Goal: Information Seeking & Learning: Find specific page/section

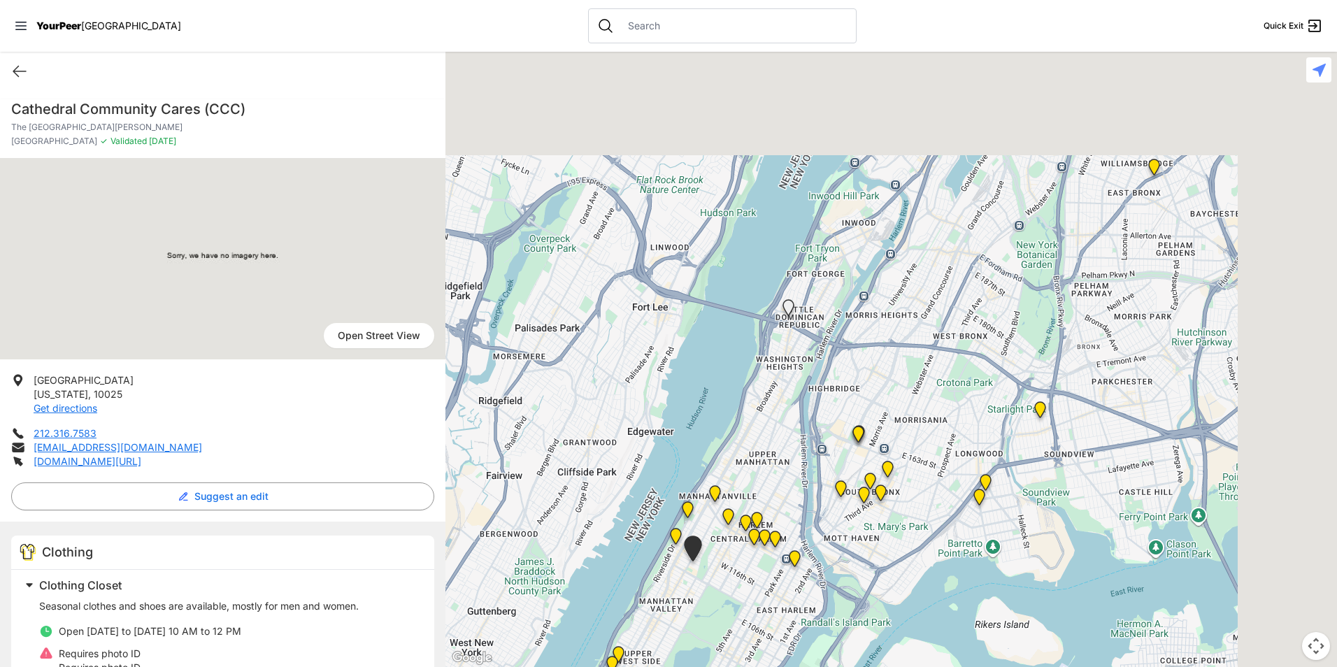
drag, startPoint x: 953, startPoint y: 382, endPoint x: 707, endPoint y: 654, distance: 367.3
click at [707, 654] on div at bounding box center [890, 359] width 891 height 615
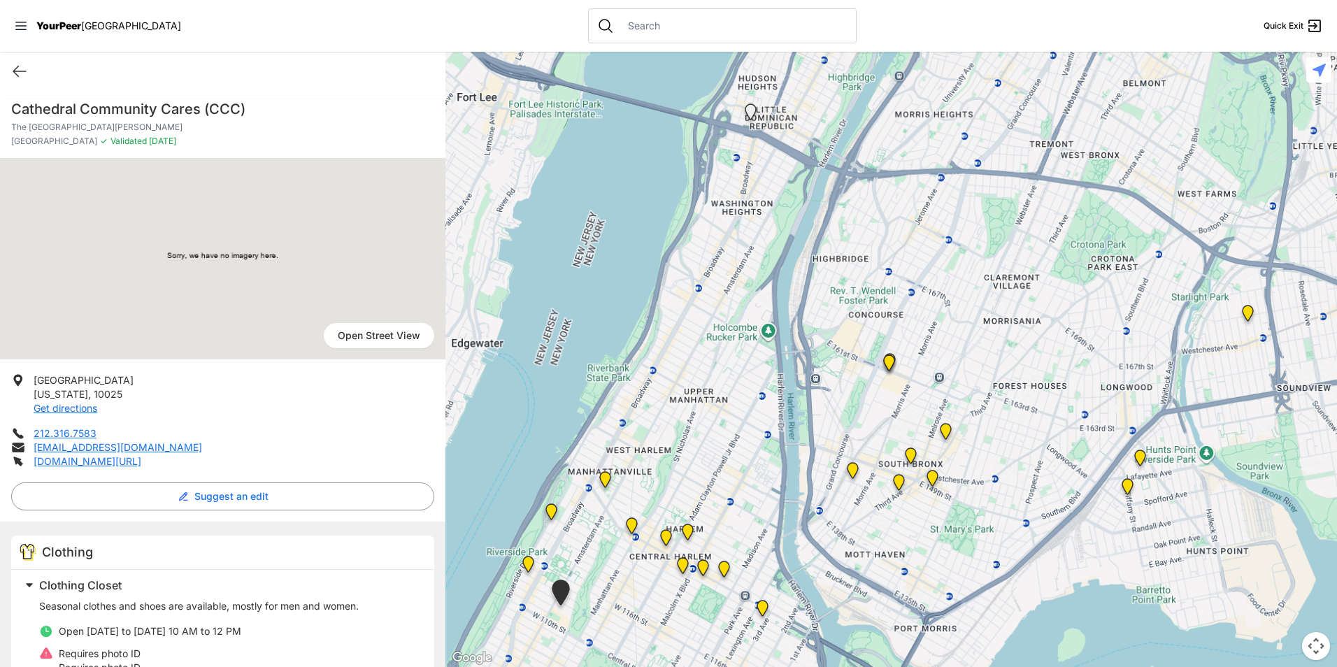
drag, startPoint x: 723, startPoint y: 585, endPoint x: 755, endPoint y: 233, distance: 353.1
click at [755, 234] on div at bounding box center [890, 359] width 891 height 615
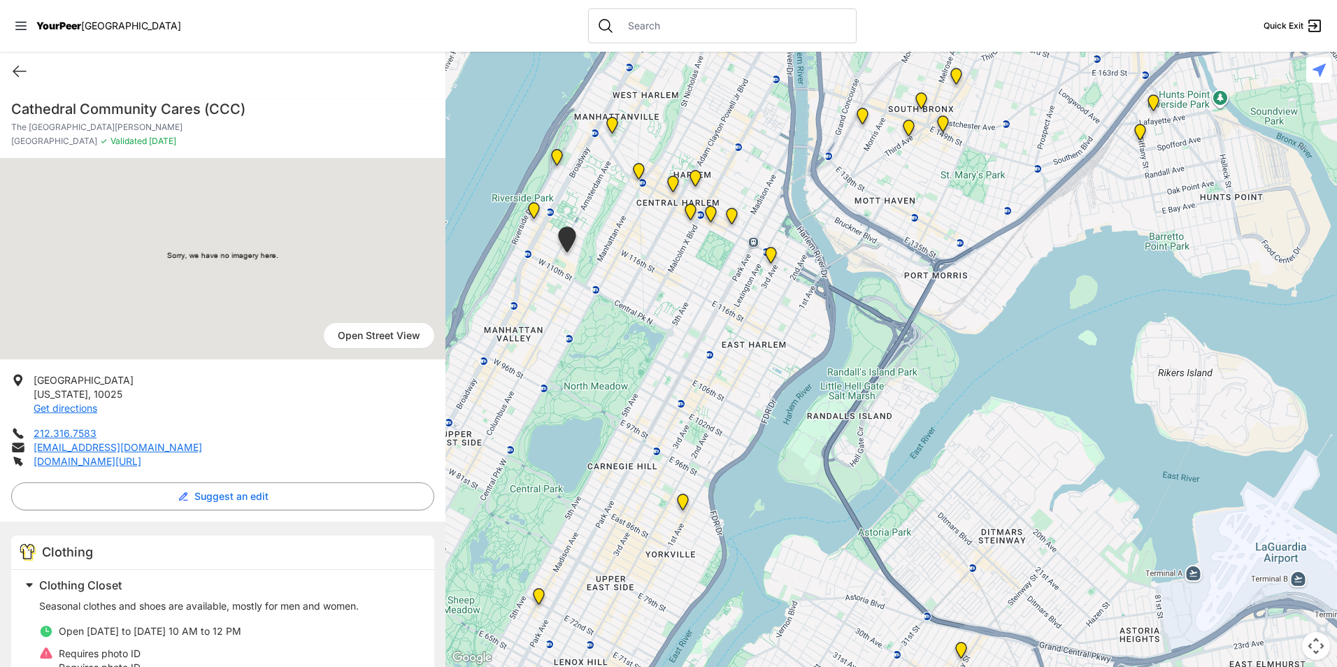
click at [768, 256] on img "Main Location" at bounding box center [770, 258] width 29 height 34
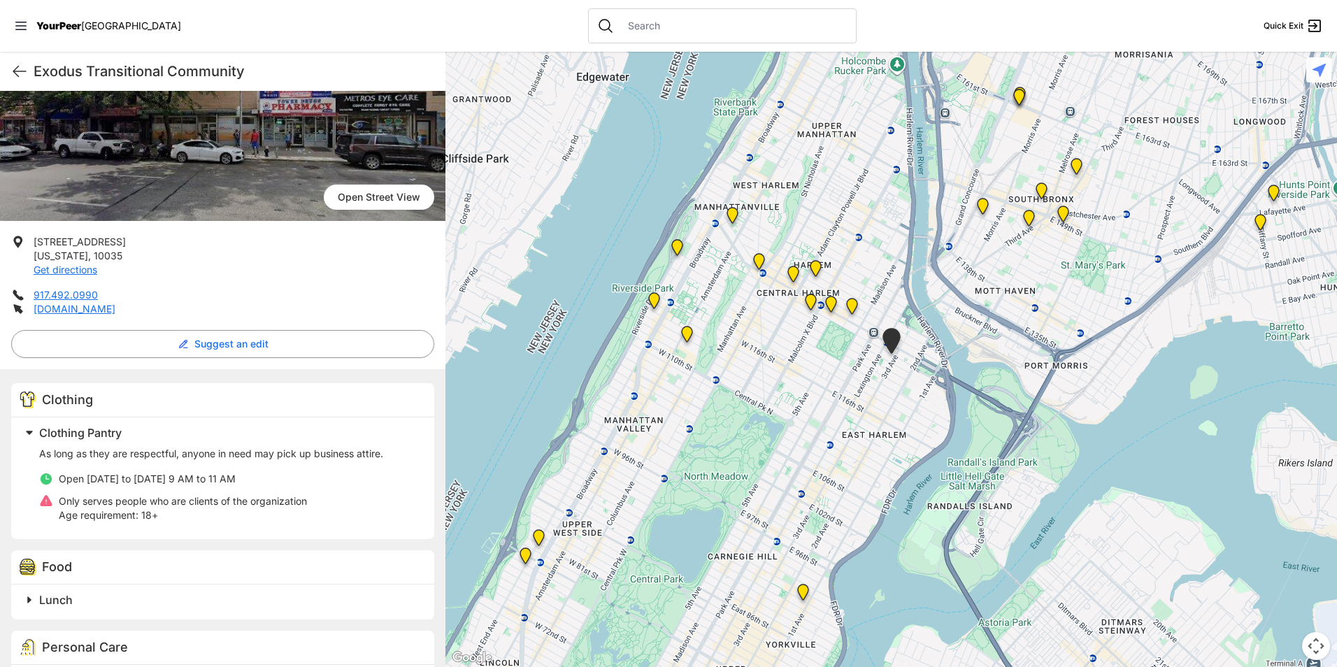
scroll to position [140, 0]
click at [129, 579] on div "Food" at bounding box center [222, 566] width 423 height 34
click at [127, 591] on h2 "Lunch" at bounding box center [228, 598] width 378 height 17
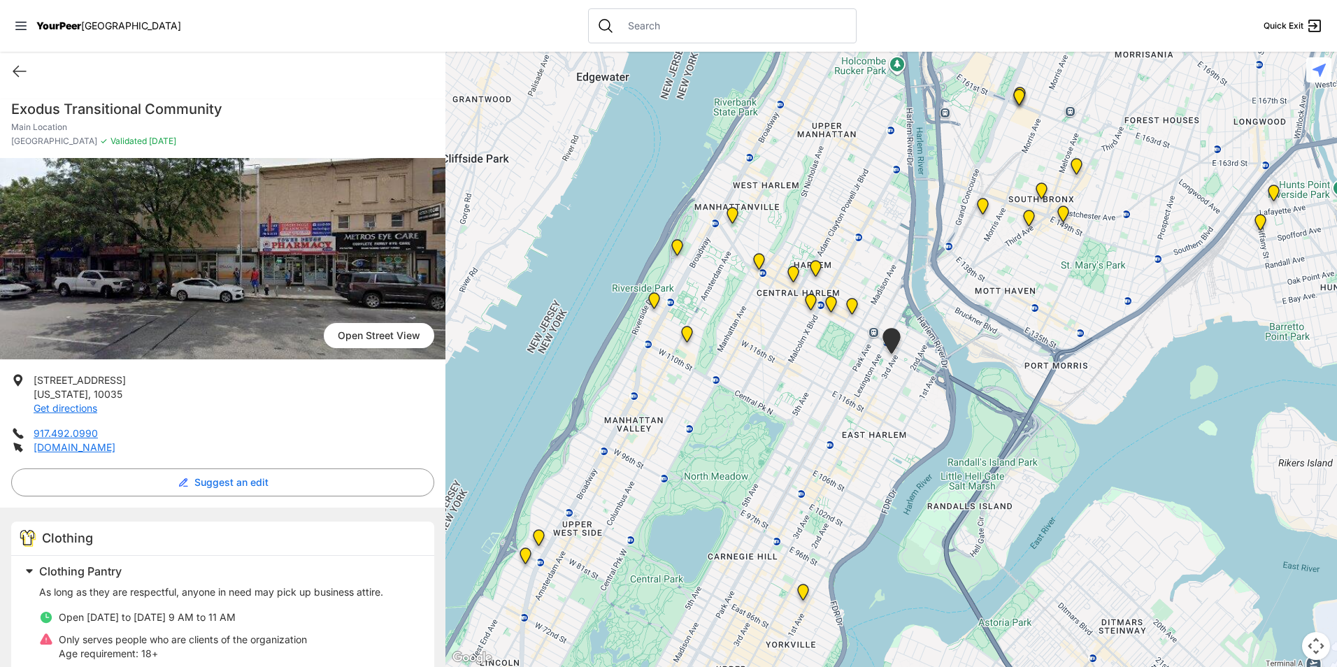
click at [161, 110] on h1 "Exodus Transitional Community" at bounding box center [222, 109] width 423 height 20
copy h1 "Exodus Transitional Community"
drag, startPoint x: 112, startPoint y: 393, endPoint x: 25, endPoint y: 382, distance: 87.3
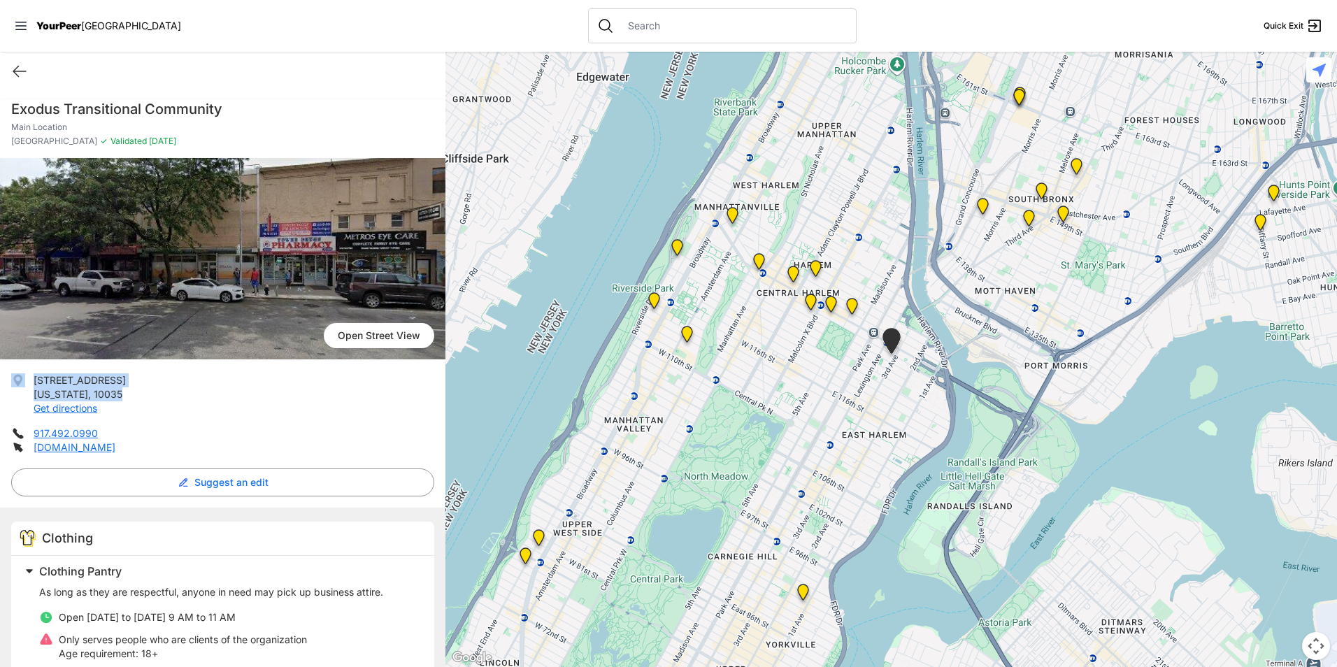
click at [25, 382] on li "[STREET_ADDRESS][US_STATE] Get directions" at bounding box center [222, 394] width 423 height 42
drag, startPoint x: 25, startPoint y: 382, endPoint x: 45, endPoint y: 382, distance: 19.6
copy li "[STREET_ADDRESS][US_STATE]"
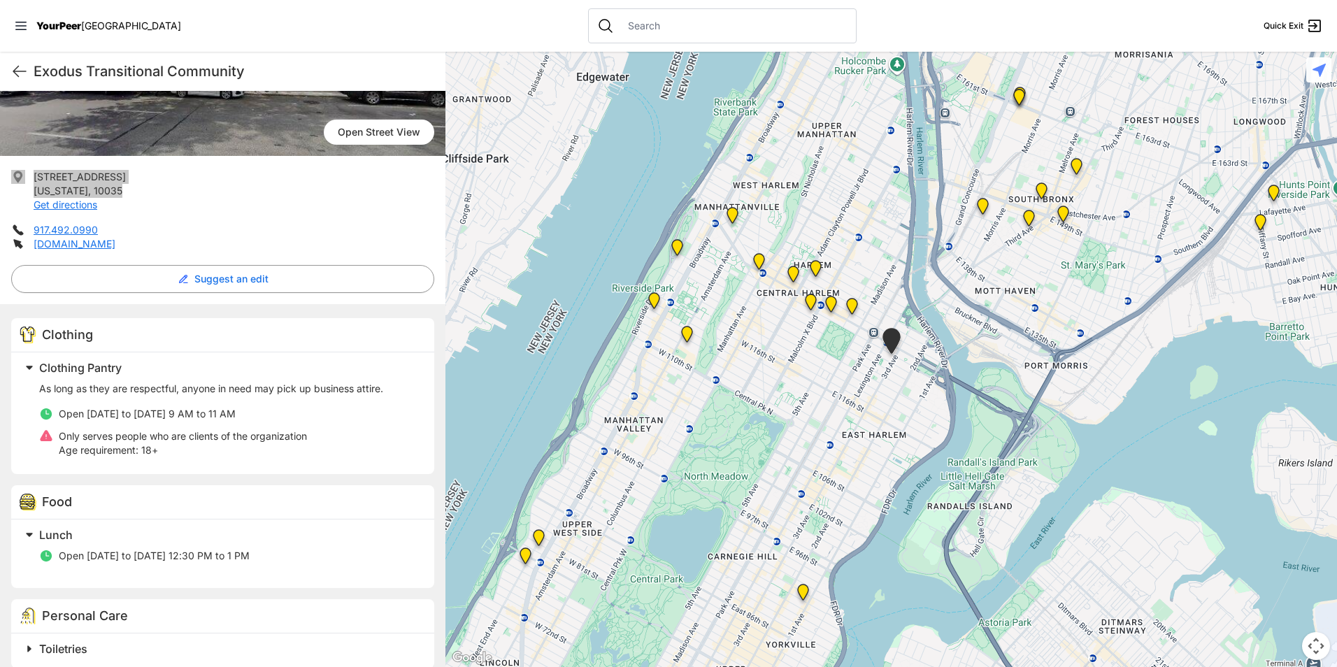
scroll to position [210, 0]
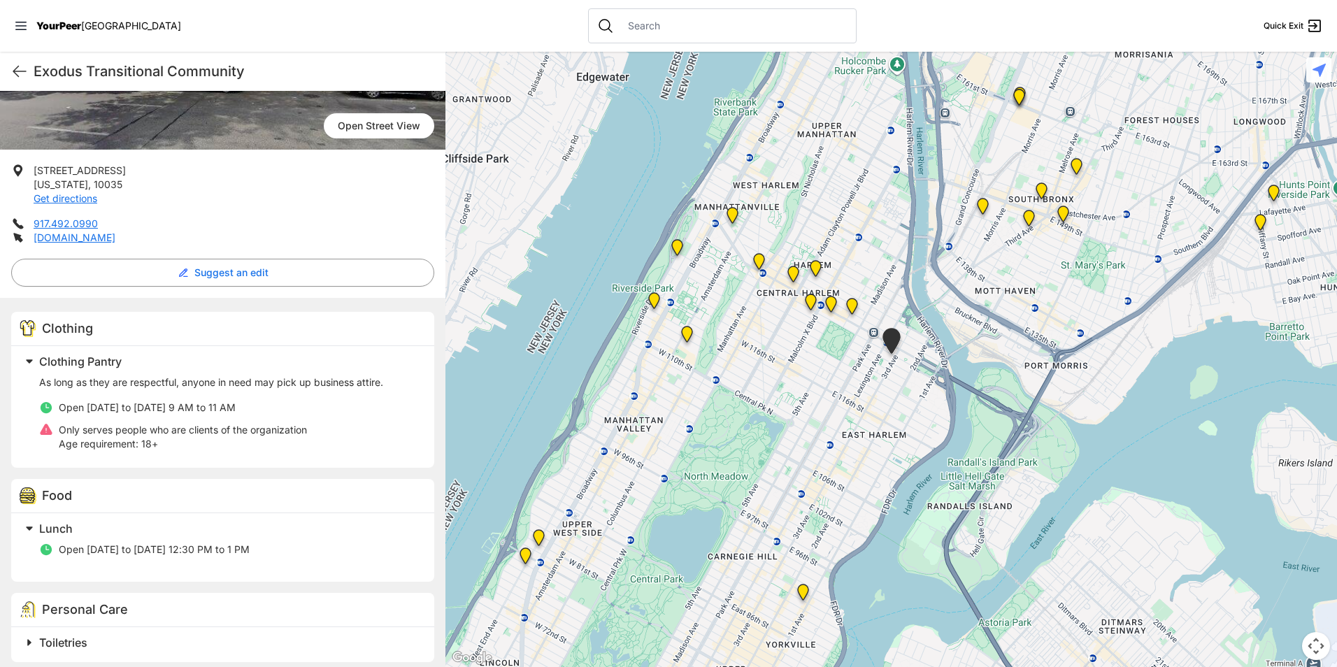
click at [231, 446] on p "Age requirement: 18+" at bounding box center [183, 444] width 248 height 14
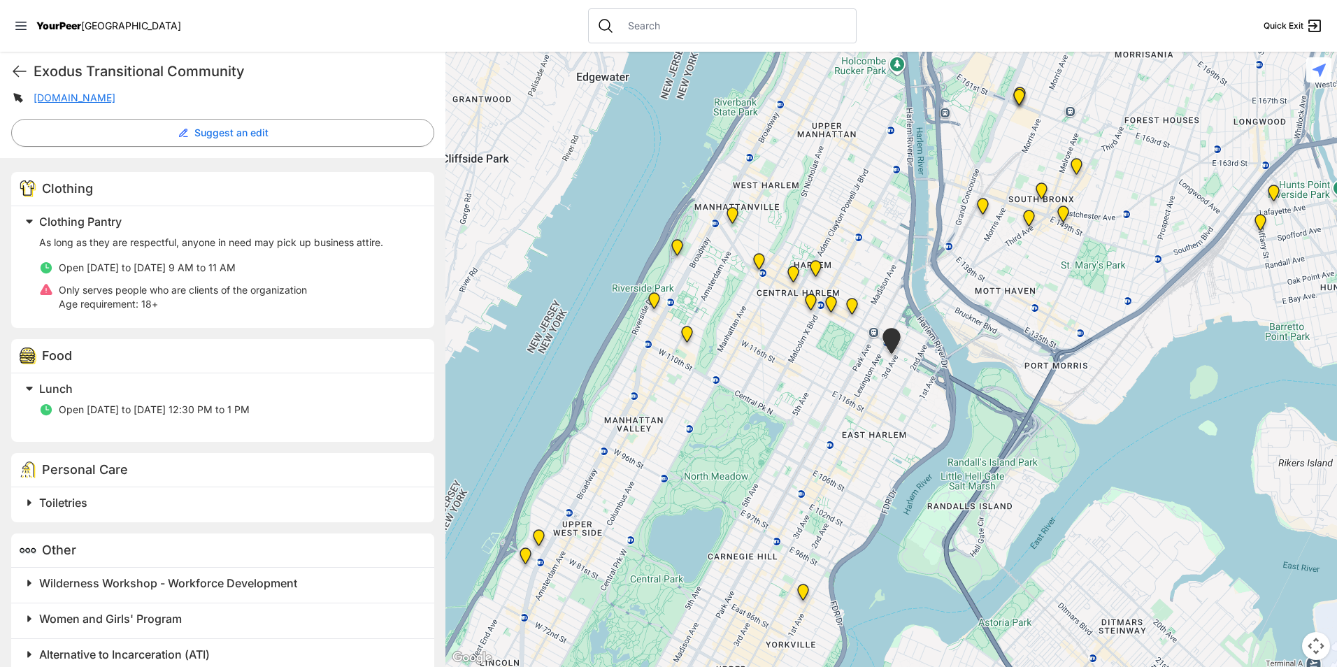
scroll to position [371, 0]
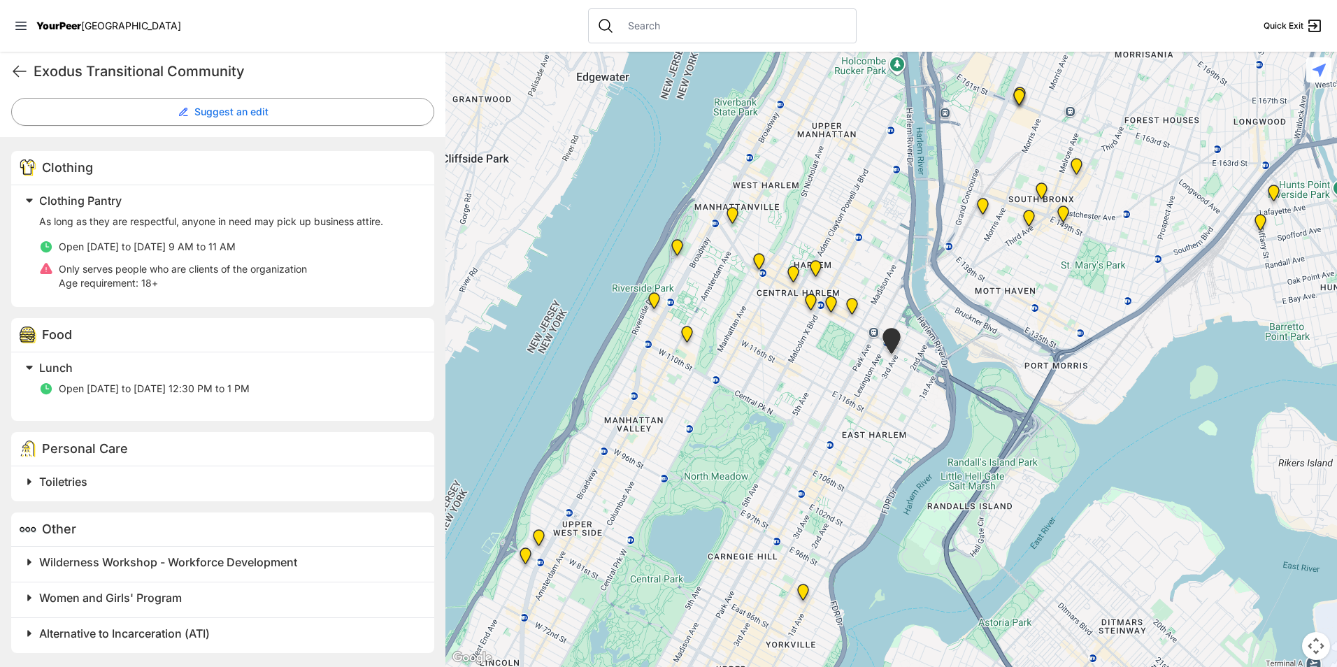
click at [350, 485] on h2 "Toiletries" at bounding box center [228, 481] width 378 height 17
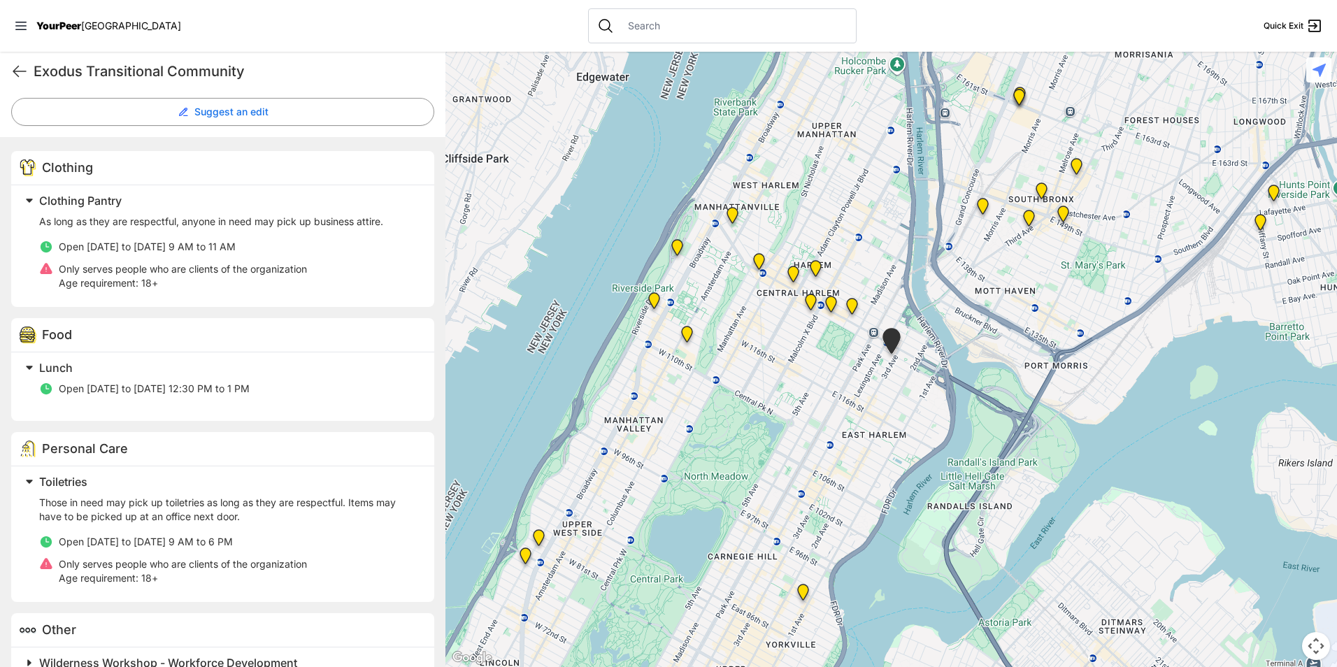
click at [350, 485] on h2 "Toiletries" at bounding box center [228, 481] width 378 height 17
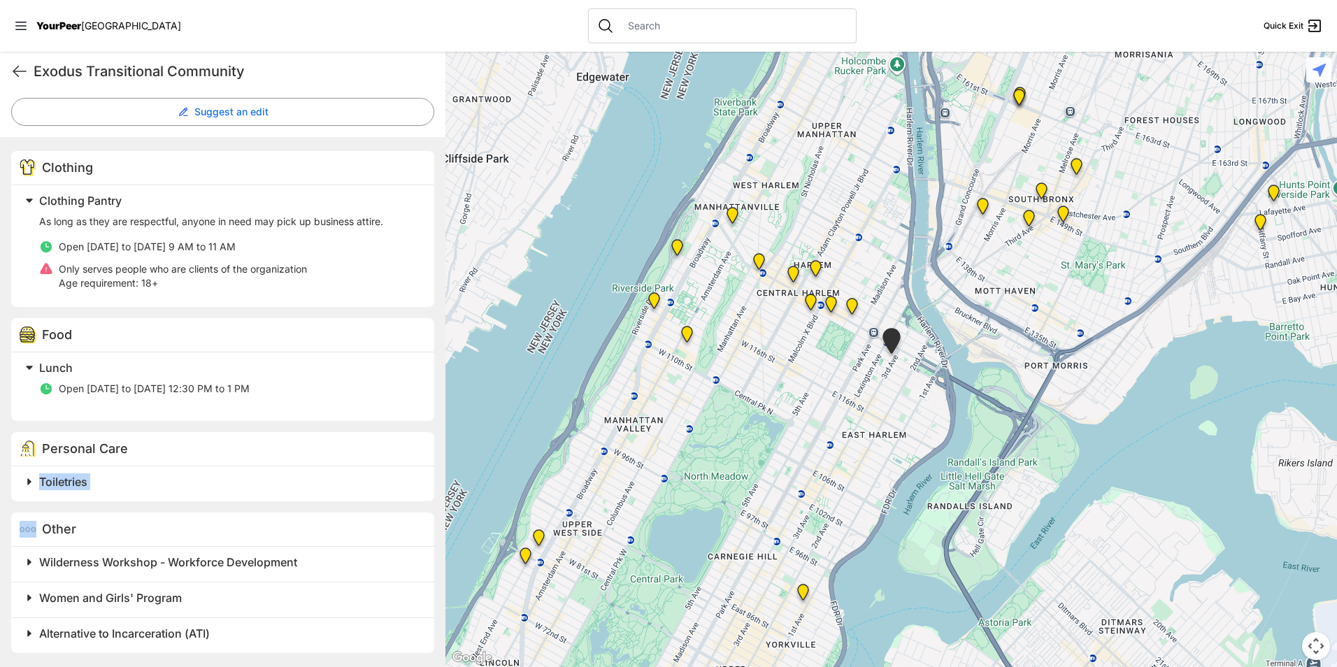
click at [350, 485] on h2 "Toiletries" at bounding box center [228, 481] width 378 height 17
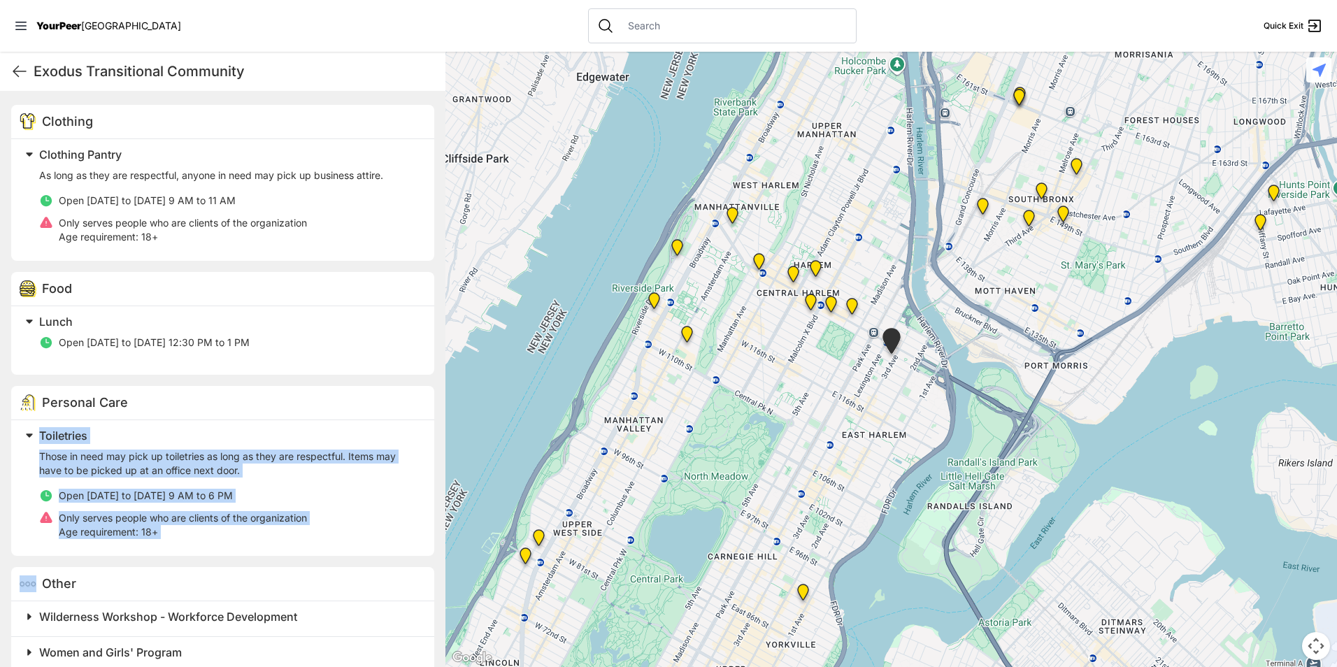
scroll to position [440, 0]
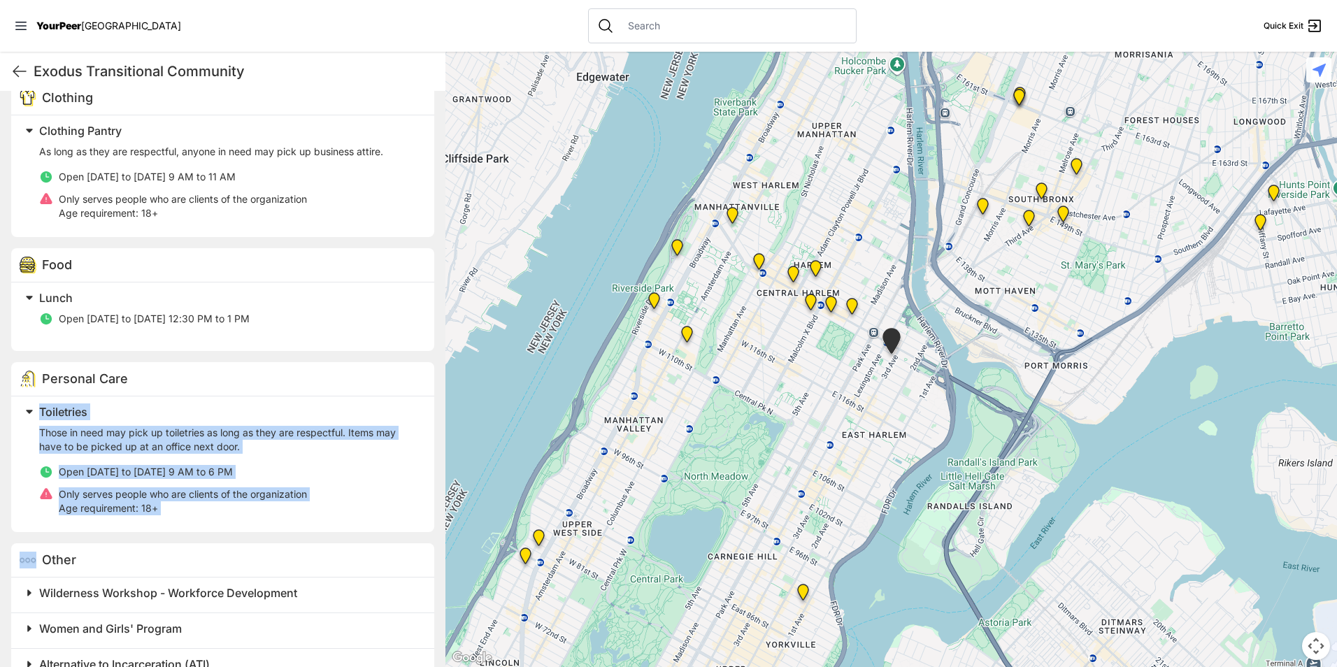
click at [349, 501] on li "Only serves people who are clients of the organization Age requirement: 18+" at bounding box center [228, 501] width 378 height 28
click at [348, 503] on li "Only serves people who are clients of the organization Age requirement: 18+" at bounding box center [228, 501] width 378 height 28
drag, startPoint x: 347, startPoint y: 506, endPoint x: 316, endPoint y: 537, distance: 43.5
click at [316, 537] on div "Clothing Clothing Pantry As long as they are respectful, anyone in need may pic…" at bounding box center [222, 382] width 445 height 631
click at [201, 481] on ul "Open [DATE] to [DATE] 9 AM to 6 PM Only serves people who are clients of the or…" at bounding box center [228, 490] width 378 height 50
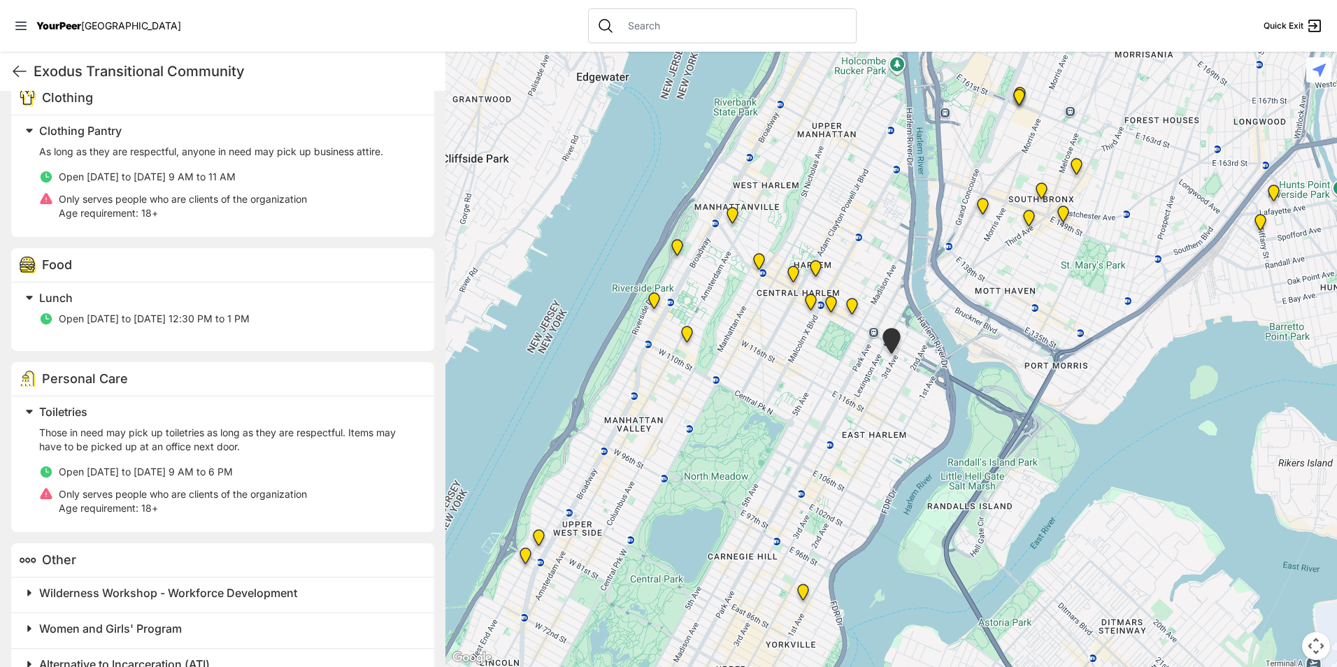
click at [207, 455] on div "Those in need may pick up toiletries as long as they are respectful. Items may …" at bounding box center [228, 470] width 378 height 89
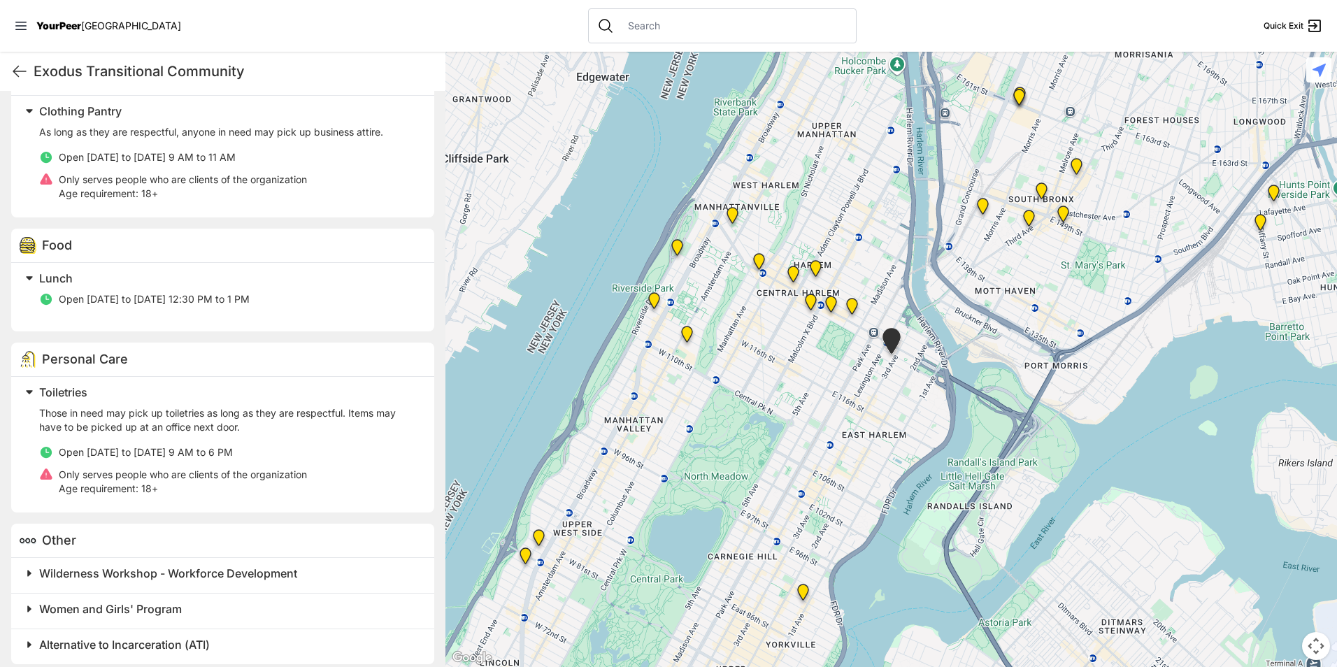
scroll to position [471, 0]
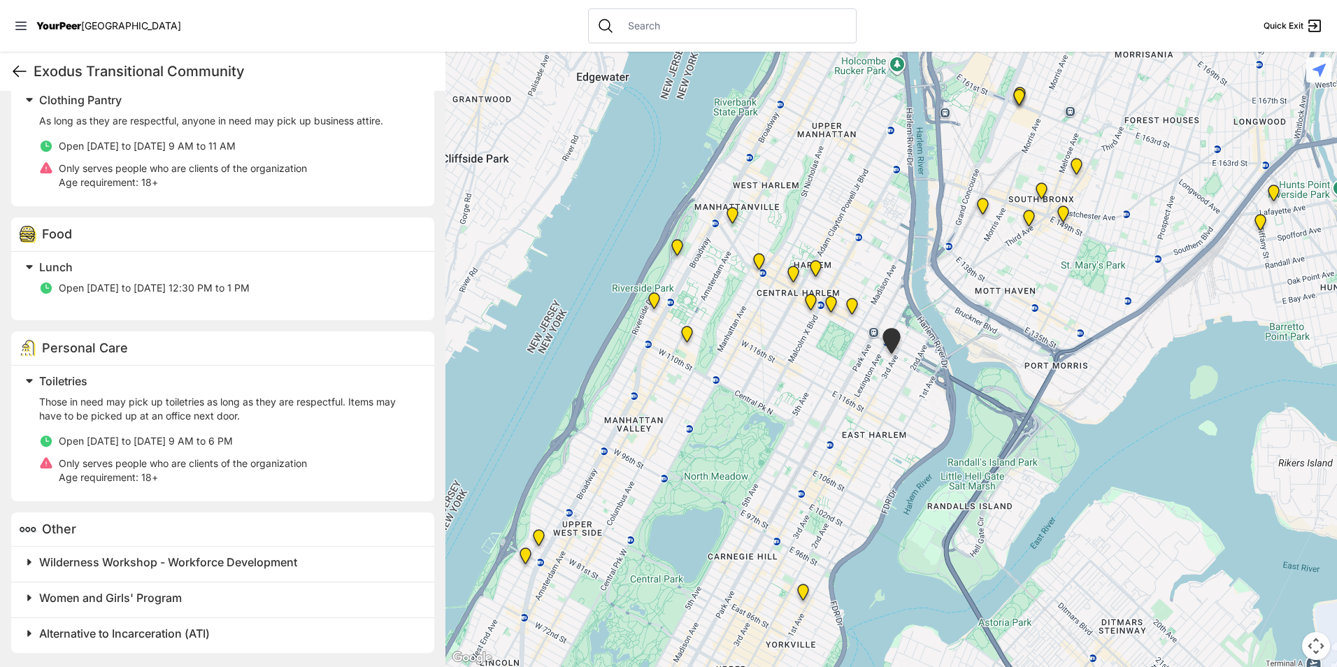
click at [11, 76] on div "Exodus Transitional Community Quick Exit" at bounding box center [222, 71] width 445 height 39
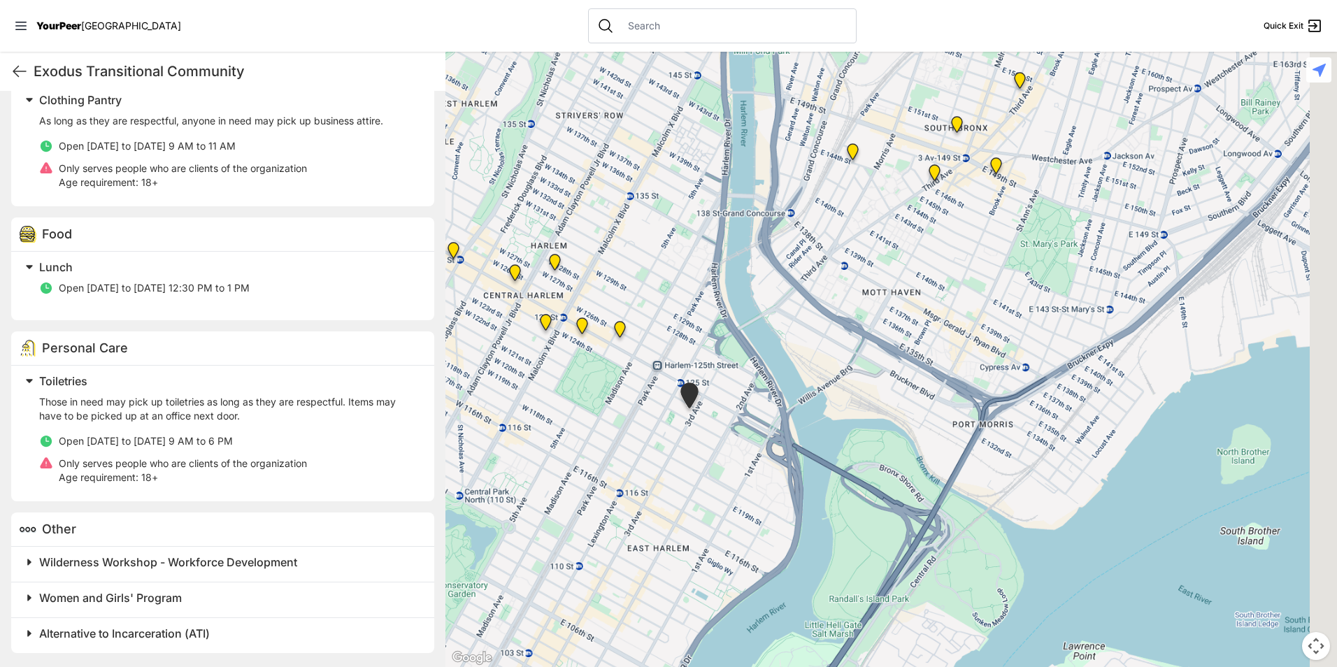
drag, startPoint x: 730, startPoint y: 484, endPoint x: 881, endPoint y: 464, distance: 152.4
click at [479, 666] on html "View map Close panel YourPeer [GEOGRAPHIC_DATA] Quick Exit Single Adult Familie…" at bounding box center [668, 333] width 1337 height 667
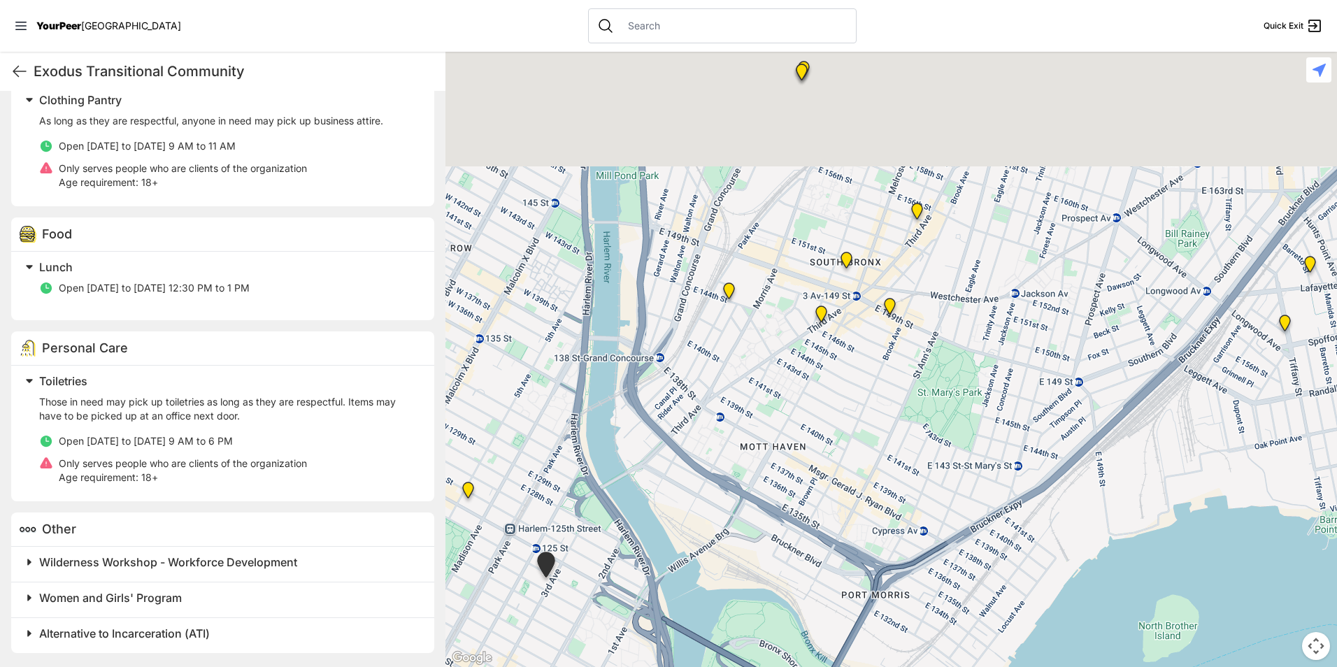
drag, startPoint x: 941, startPoint y: 370, endPoint x: 740, endPoint y: 666, distance: 357.8
click at [740, 666] on div at bounding box center [890, 359] width 891 height 615
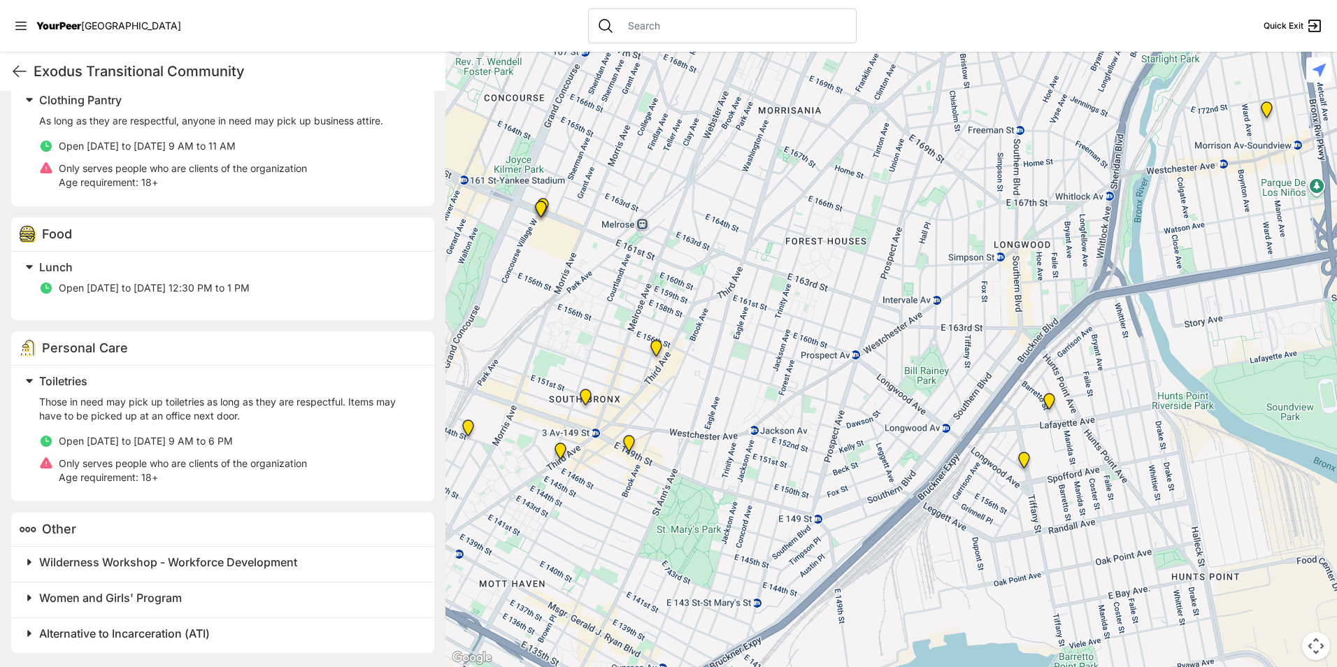
click at [544, 214] on img "South Bronx NeON Works" at bounding box center [540, 212] width 29 height 34
click at [541, 197] on img "South Bronx NeON Works" at bounding box center [540, 212] width 29 height 34
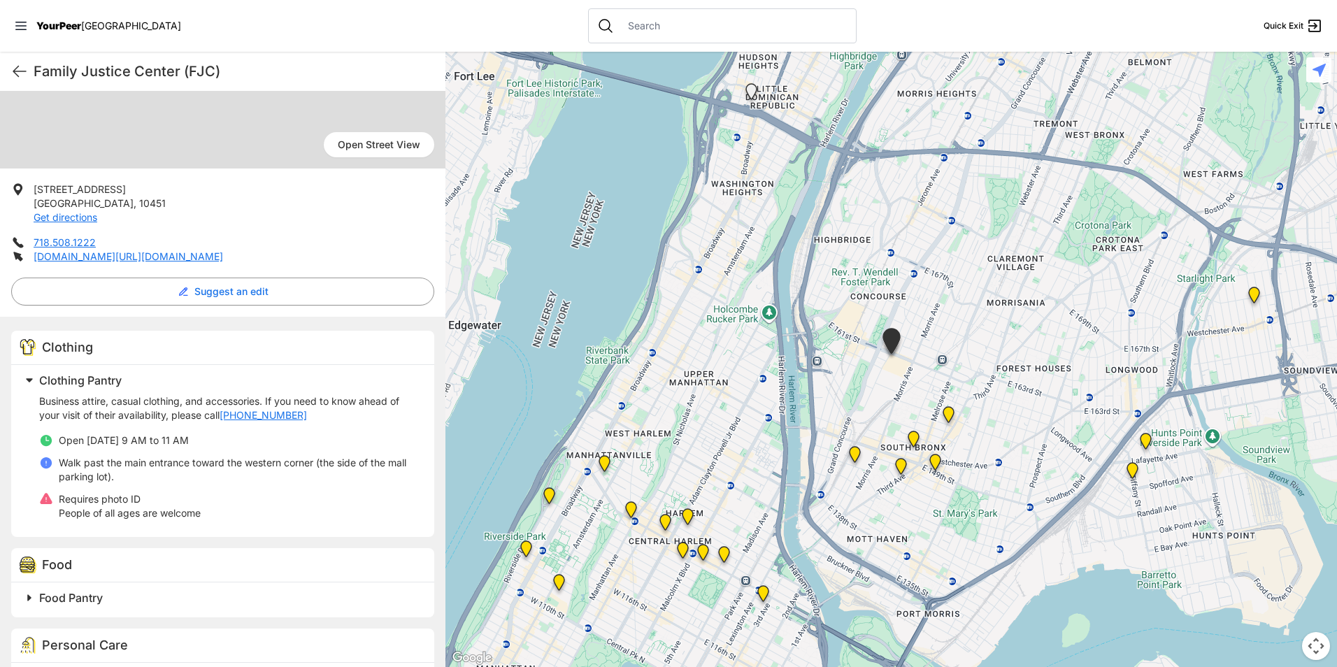
scroll to position [210, 0]
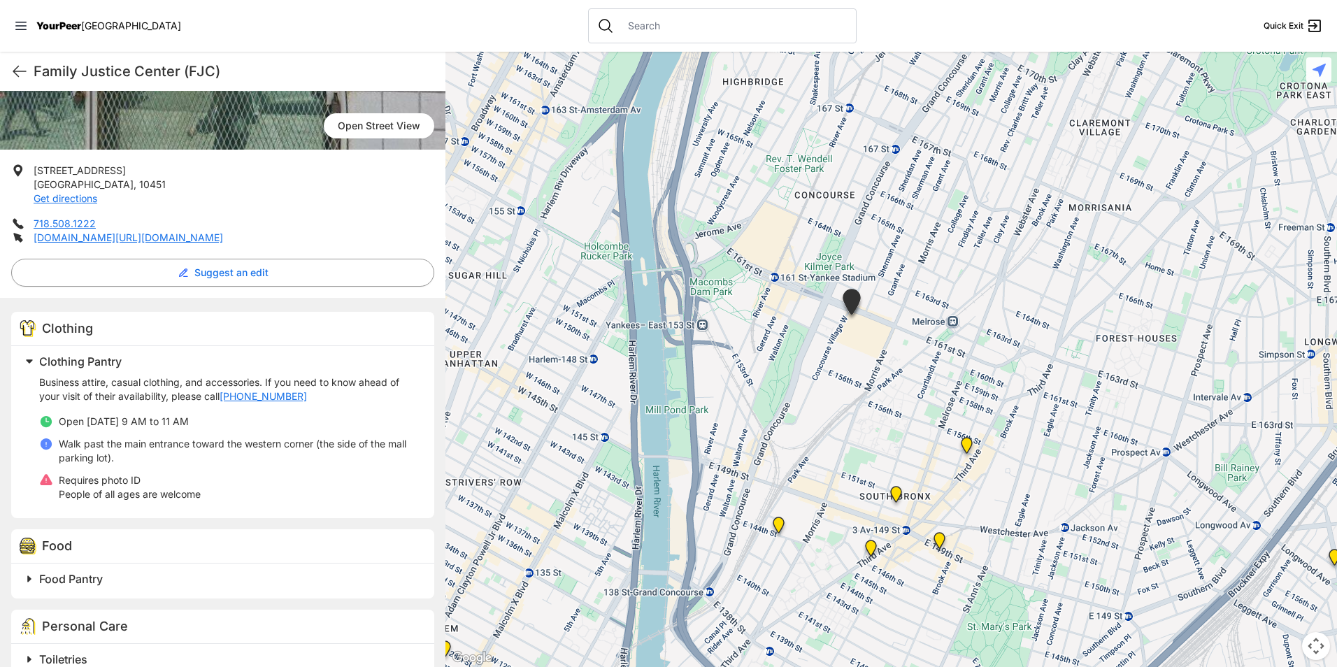
click at [853, 304] on img "South Bronx NeON Works" at bounding box center [851, 304] width 35 height 43
click at [855, 302] on img "South Bronx NeON Works" at bounding box center [851, 304] width 35 height 43
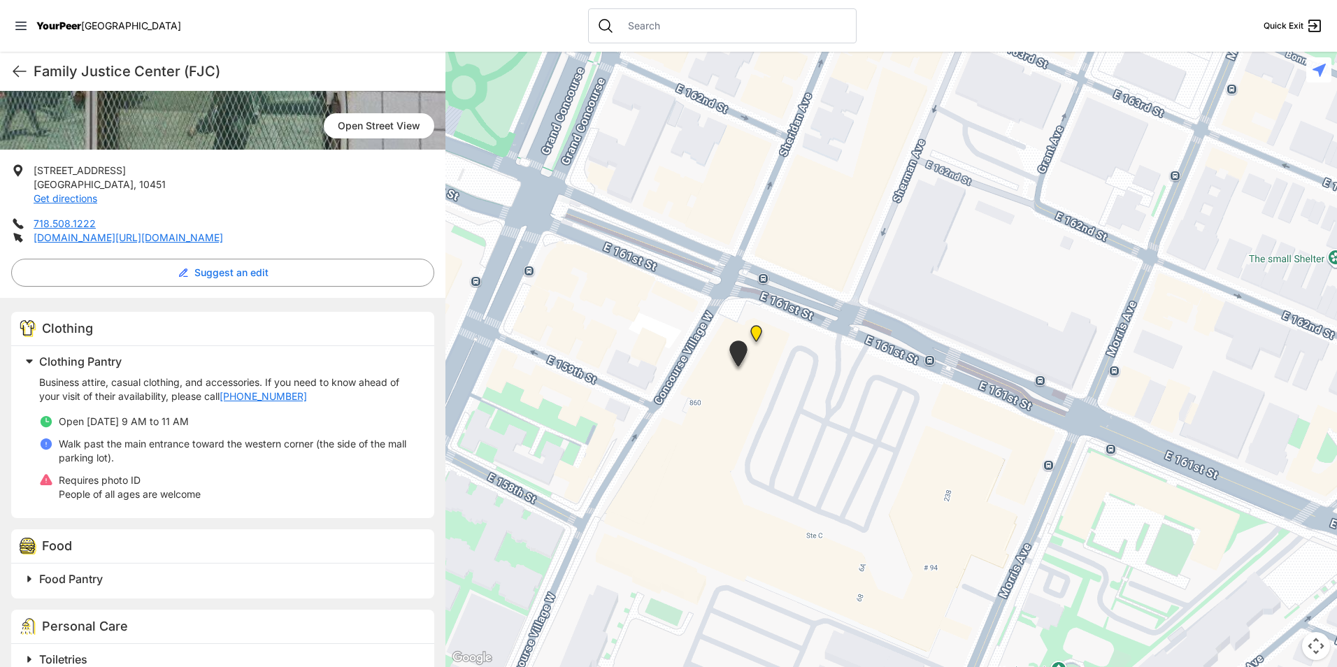
click at [757, 334] on img "Bronx" at bounding box center [756, 336] width 29 height 34
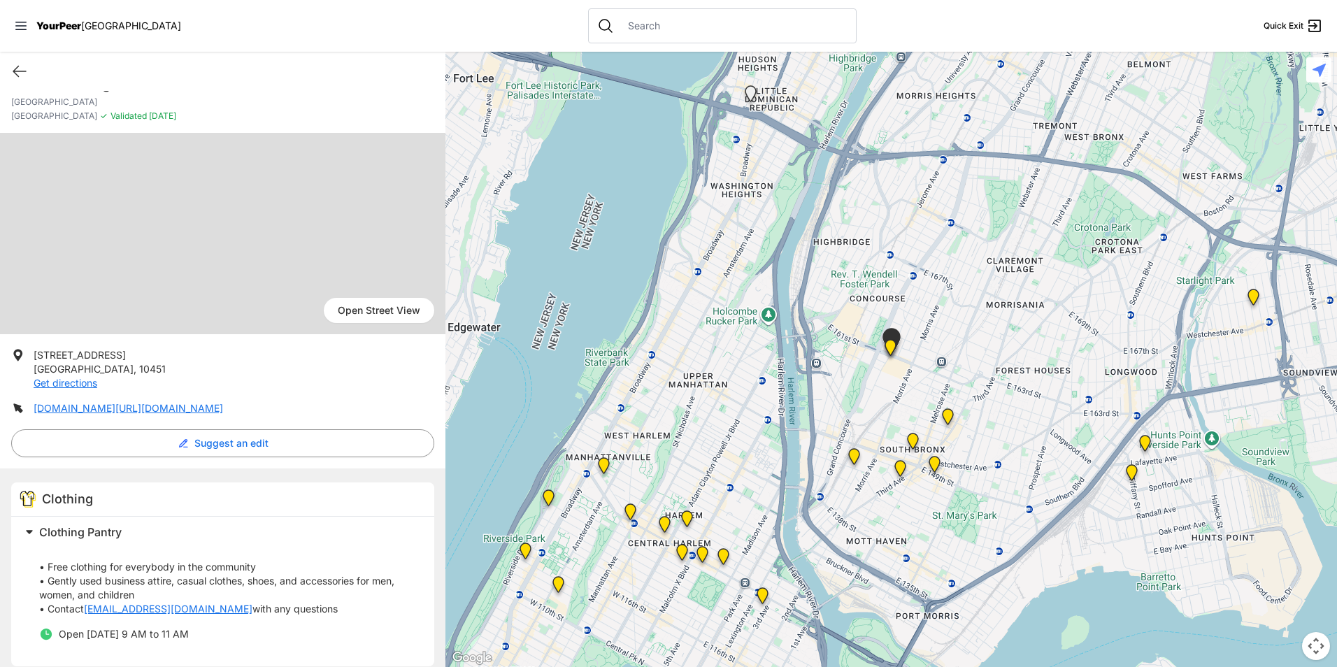
scroll to position [38, 0]
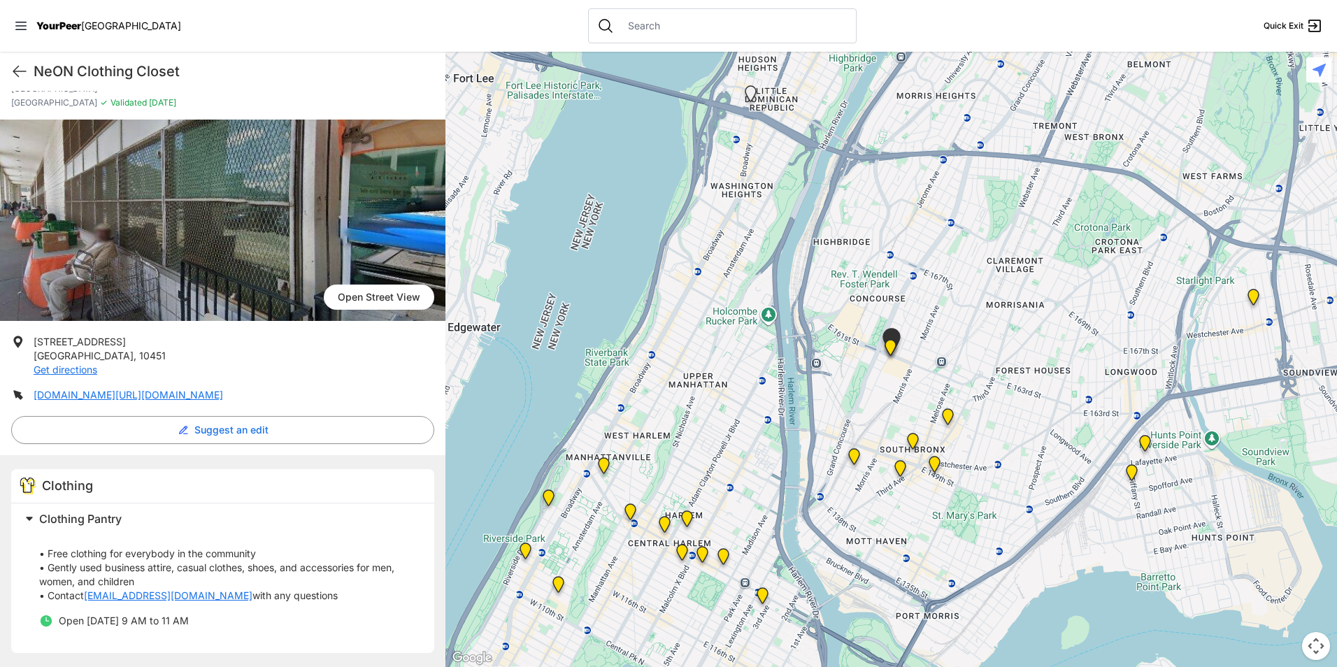
click at [136, 65] on h1 "NeON Clothing Closet" at bounding box center [234, 72] width 401 height 20
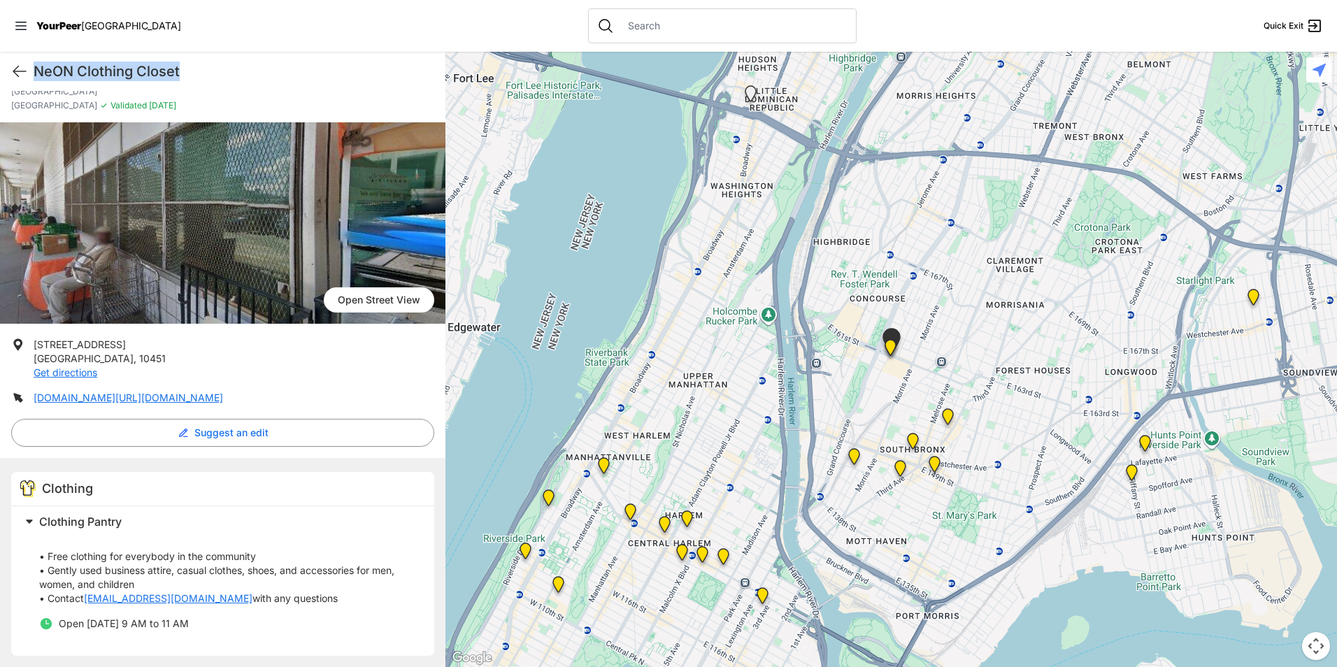
copy div "NeON Clothing Closet Quick Exit"
drag, startPoint x: 110, startPoint y: 357, endPoint x: 32, endPoint y: 347, distance: 78.9
click at [32, 347] on li "[STREET_ADDRESS] Get directions" at bounding box center [222, 359] width 423 height 42
copy p "[STREET_ADDRESS]"
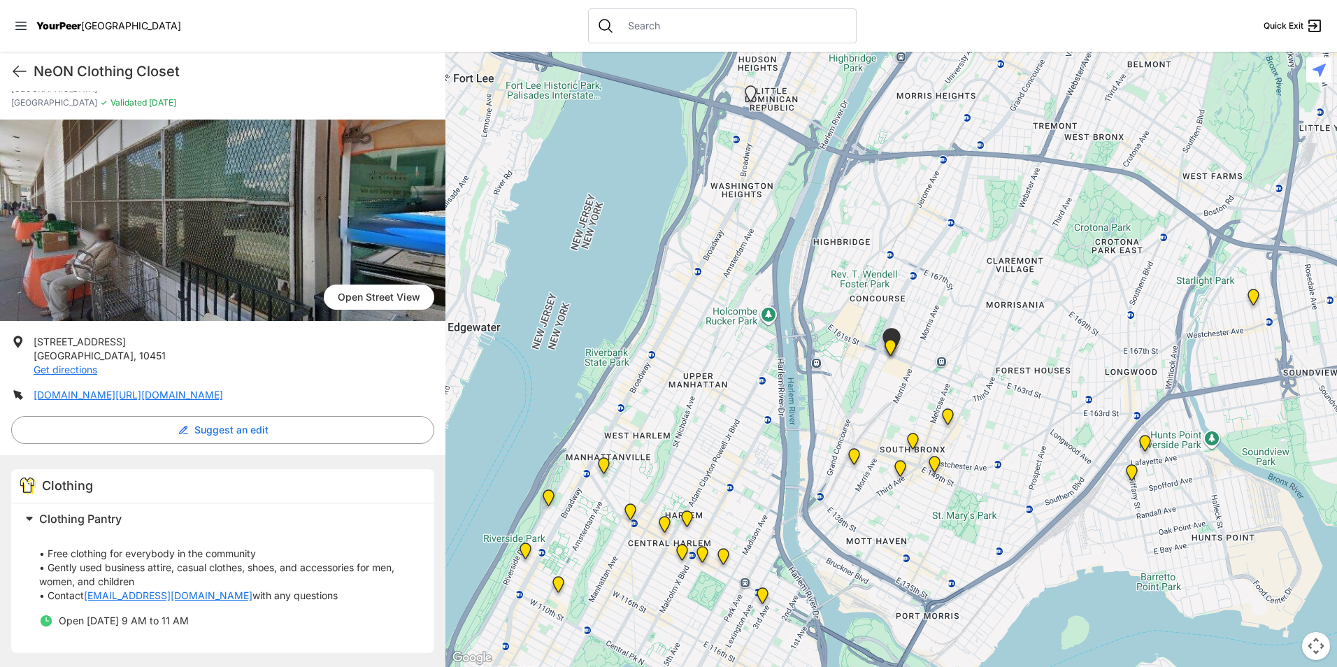
click at [115, 620] on span "Open [DATE] 9 AM to 11 AM" at bounding box center [124, 621] width 130 height 12
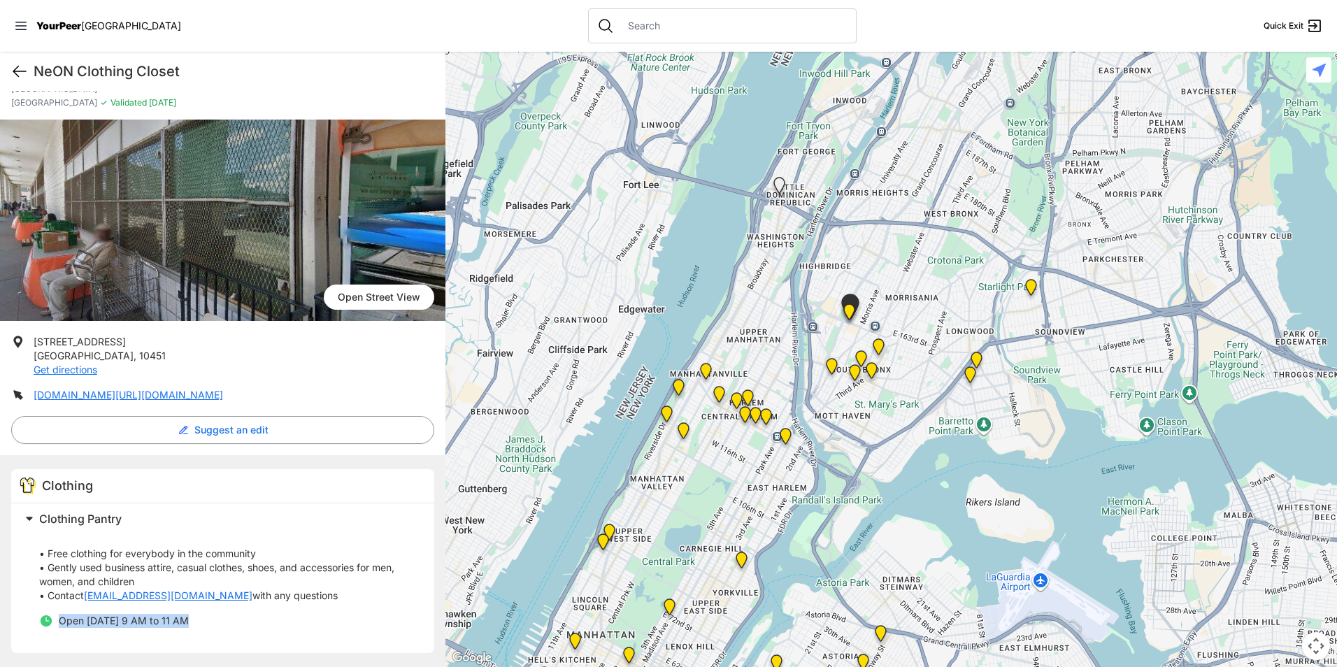
click at [11, 68] on icon at bounding box center [19, 71] width 17 height 17
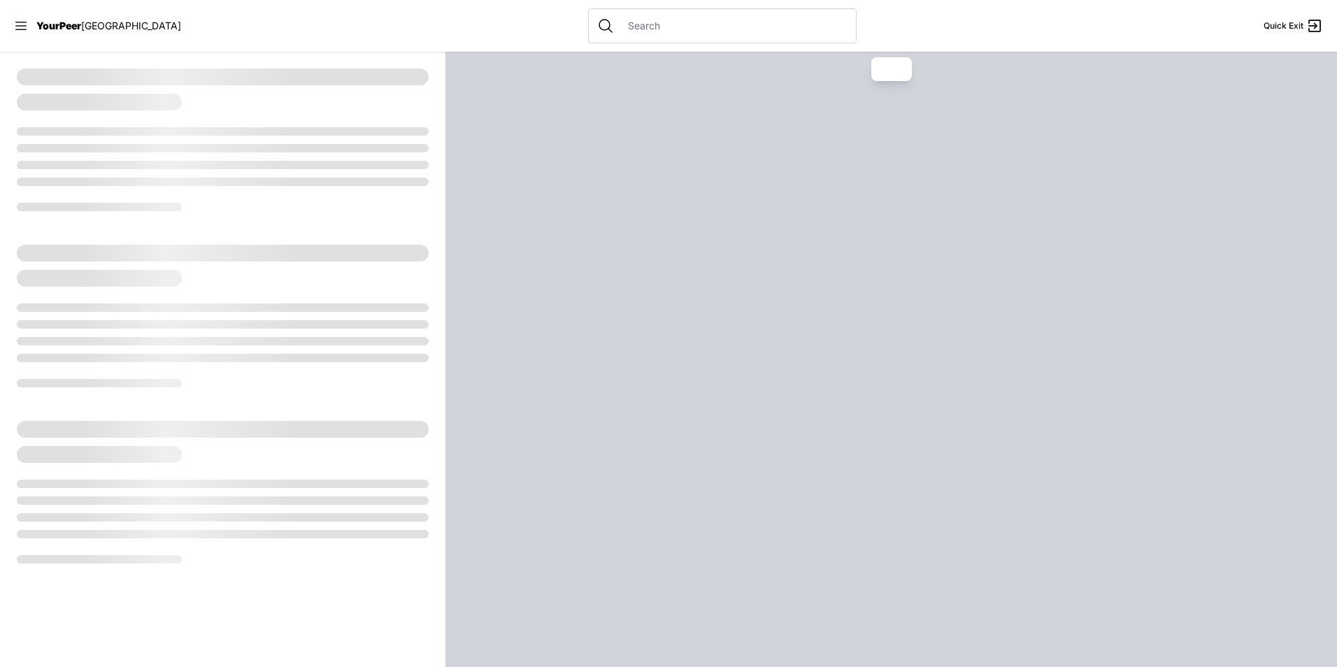
select select "recentlyUpdated"
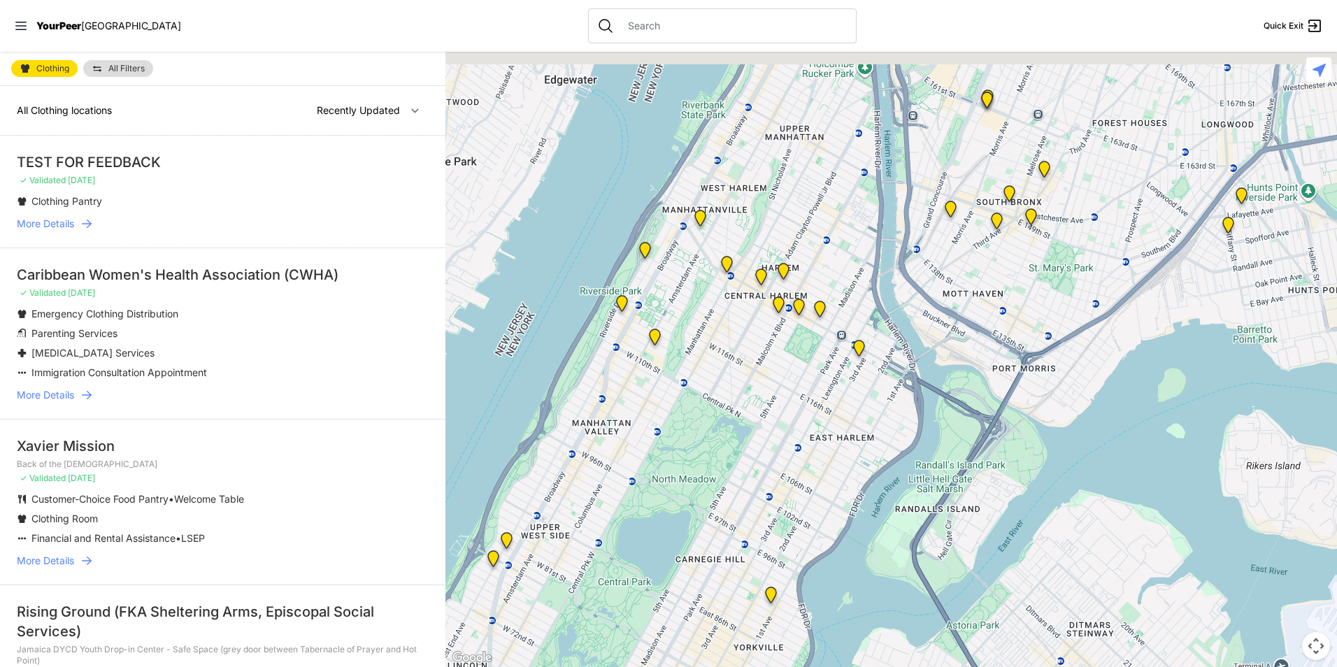
drag, startPoint x: 1024, startPoint y: 309, endPoint x: 732, endPoint y: 495, distance: 346.4
click at [732, 495] on div at bounding box center [890, 359] width 891 height 615
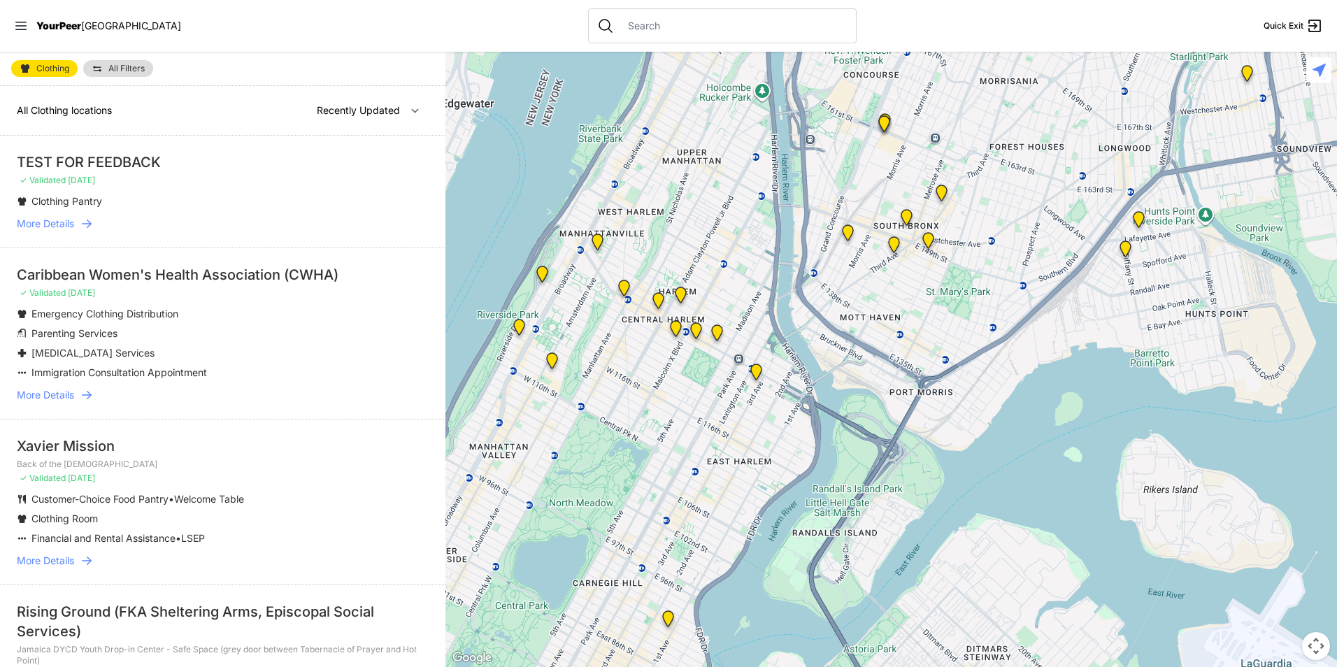
click at [552, 362] on img "The Cathedral Church of St. John the Divine" at bounding box center [552, 364] width 29 height 34
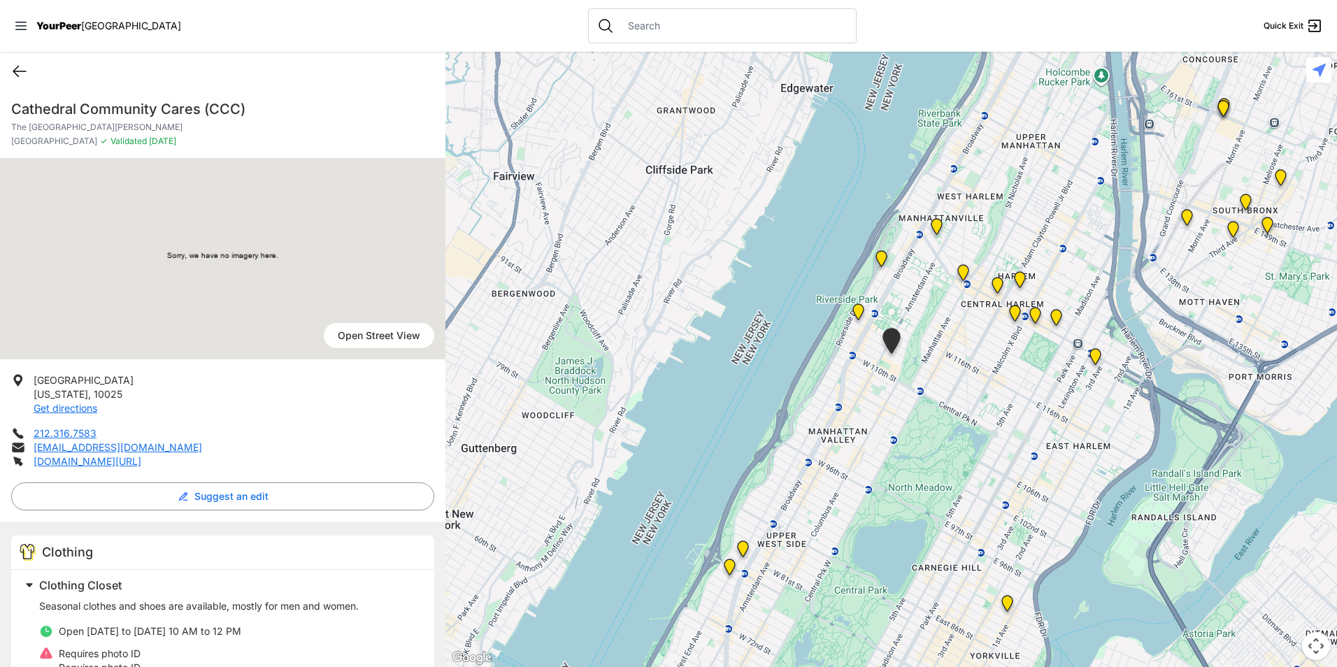
click at [24, 69] on icon at bounding box center [19, 71] width 17 height 17
select select "recentlyUpdated"
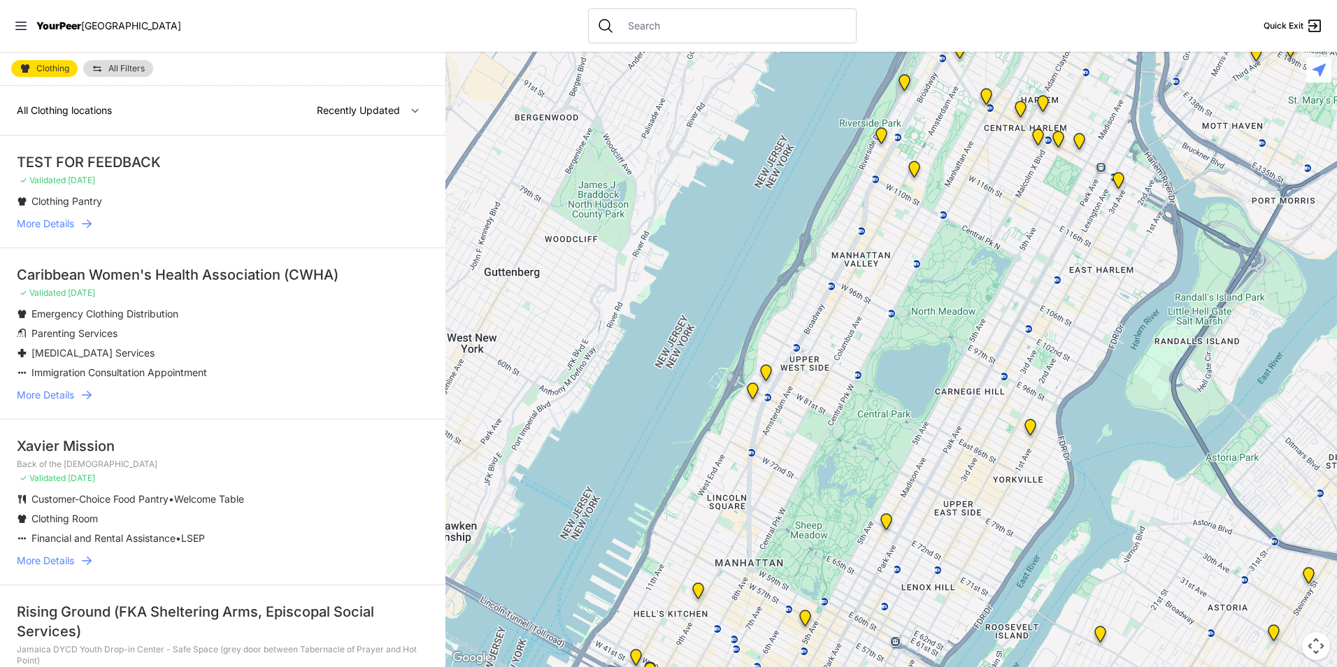
click at [64, 71] on span "Clothing" at bounding box center [52, 68] width 33 height 8
select select "recentlyUpdated"
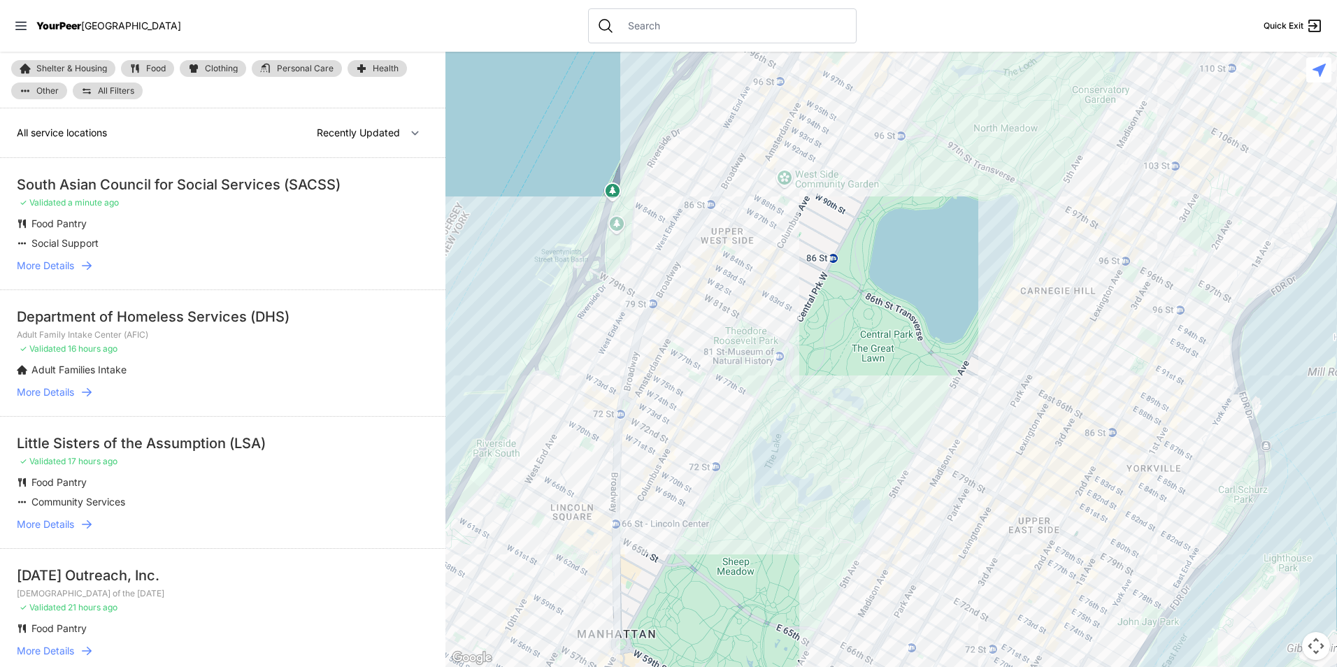
drag, startPoint x: 151, startPoint y: 64, endPoint x: 159, endPoint y: 70, distance: 9.5
click at [151, 66] on span "Food" at bounding box center [156, 68] width 20 height 8
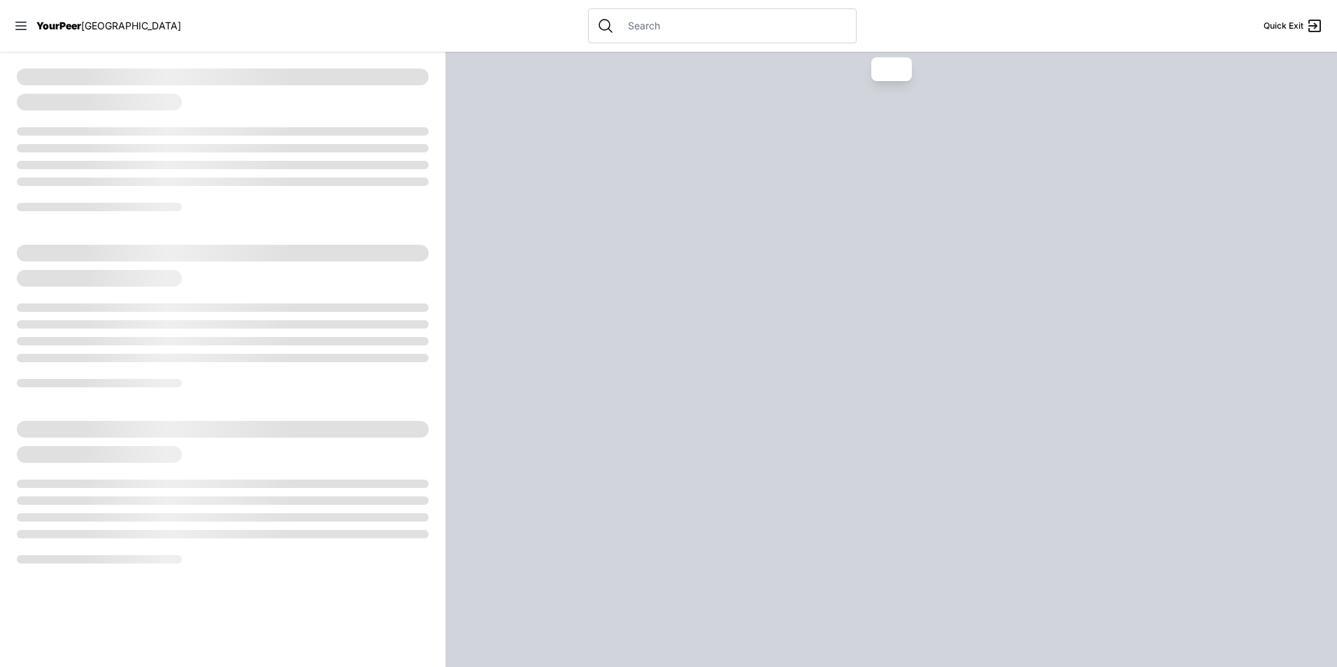
select select "recentlyUpdated"
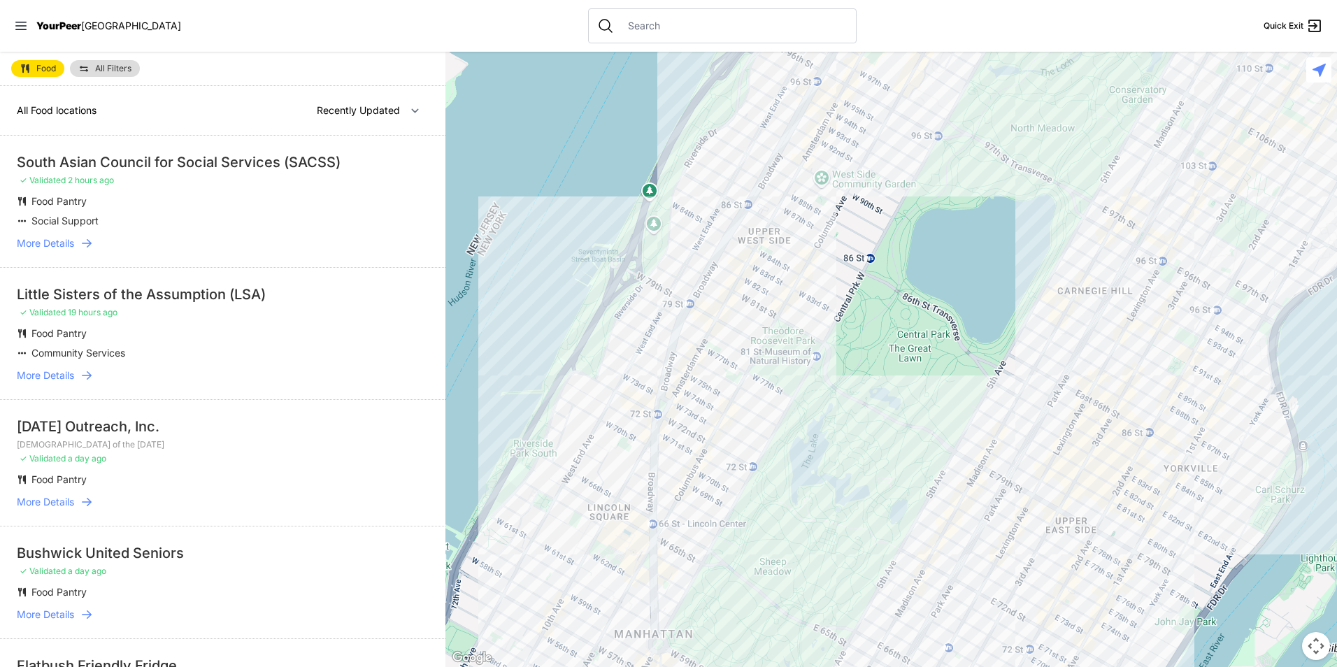
click at [726, 47] on nav "YourPeer [GEOGRAPHIC_DATA] Quick Exit" at bounding box center [668, 26] width 1337 height 52
click at [732, 34] on div at bounding box center [722, 25] width 268 height 35
drag, startPoint x: 732, startPoint y: 34, endPoint x: 735, endPoint y: 14, distance: 19.9
click at [735, 14] on div at bounding box center [722, 25] width 268 height 35
click at [735, 15] on div at bounding box center [722, 25] width 268 height 35
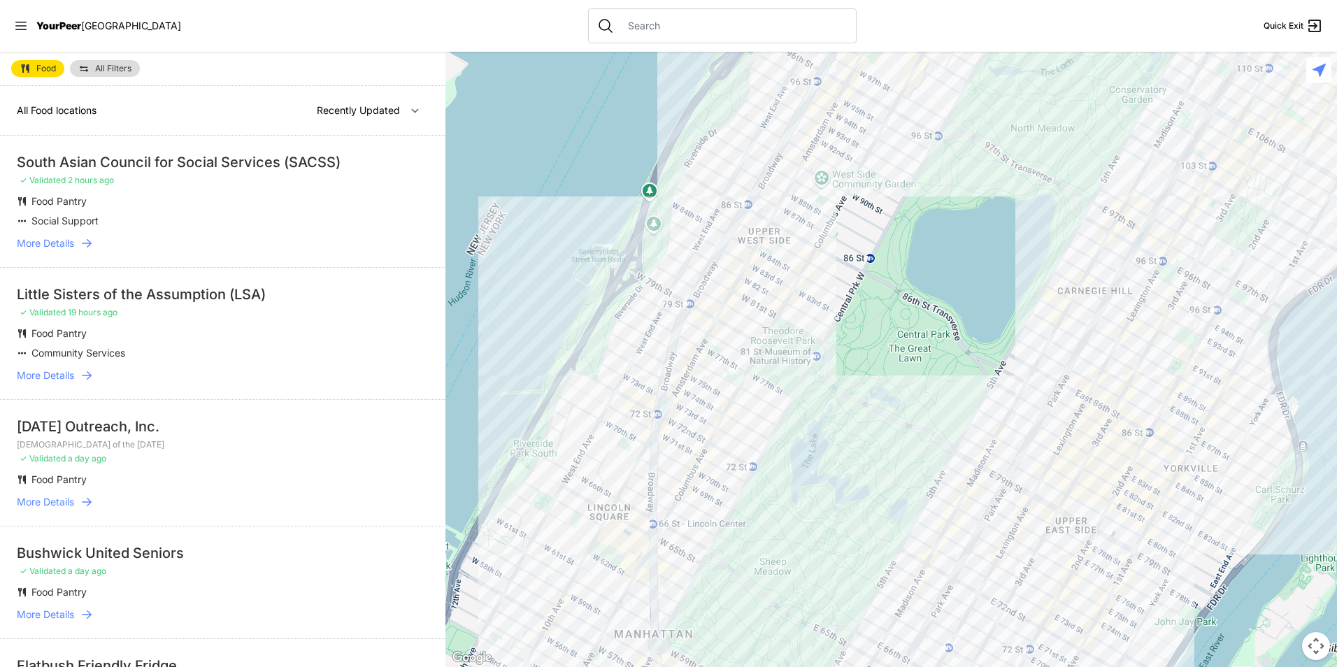
drag, startPoint x: 735, startPoint y: 15, endPoint x: 712, endPoint y: 30, distance: 27.3
click at [712, 30] on input "text" at bounding box center [733, 26] width 228 height 14
drag, startPoint x: 691, startPoint y: 15, endPoint x: 664, endPoint y: 30, distance: 31.0
click at [664, 30] on input "text" at bounding box center [733, 26] width 228 height 14
paste input "United Bronx Parents – [GEOGRAPHIC_DATA]"
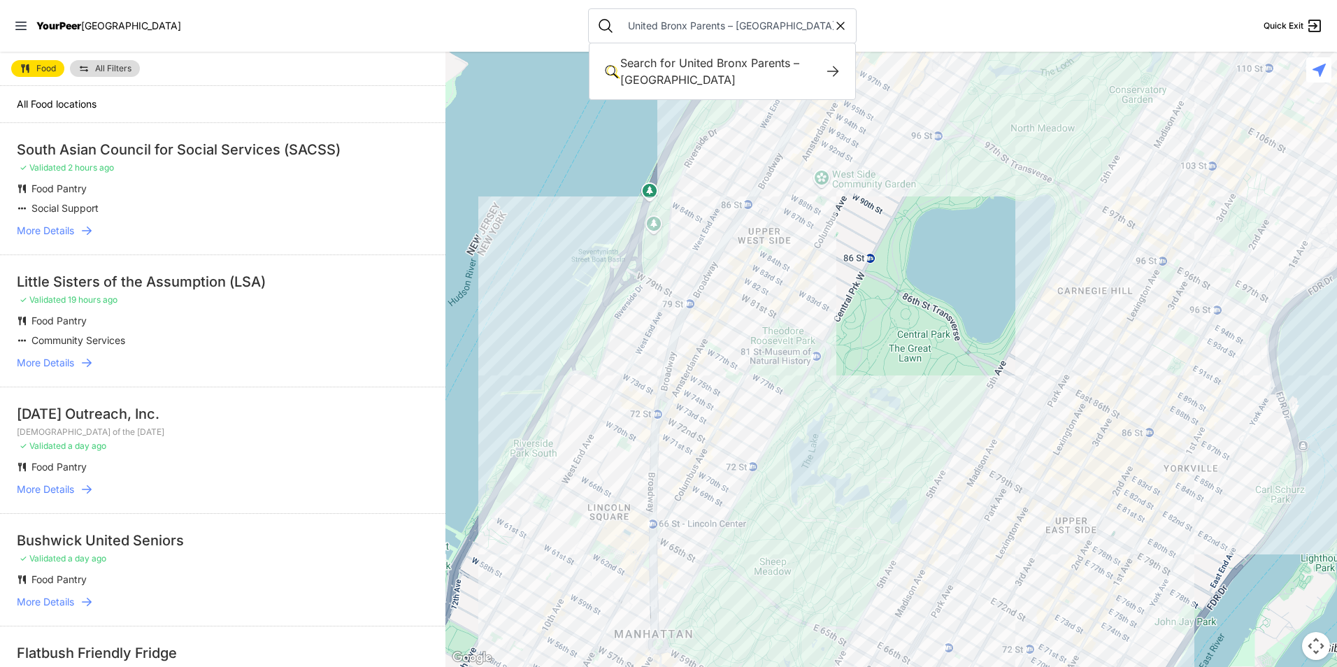
type input "United Bronx Parents – [GEOGRAPHIC_DATA]"
